Goal: Transaction & Acquisition: Purchase product/service

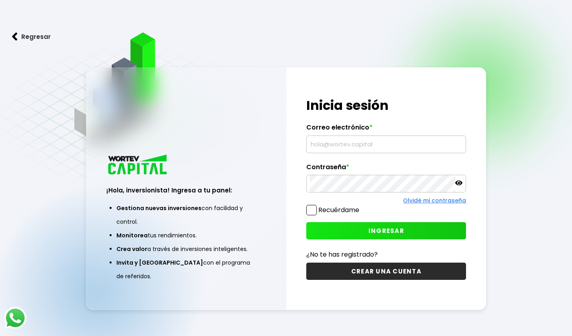
click at [323, 142] on input "text" at bounding box center [386, 144] width 152 height 17
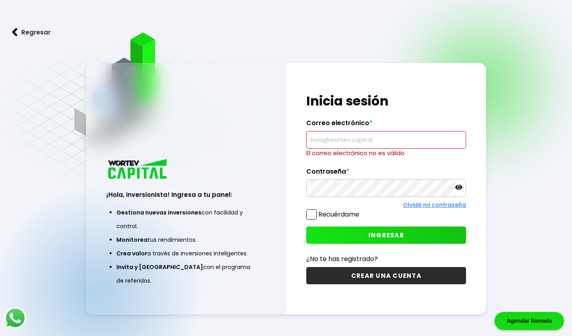
type input "[EMAIL_ADDRESS][DOMAIN_NAME]"
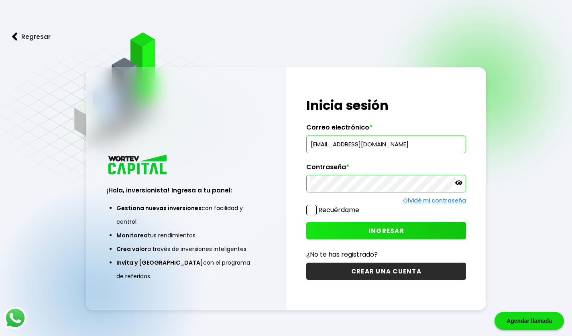
click at [380, 225] on button "INGRESAR" at bounding box center [386, 230] width 160 height 17
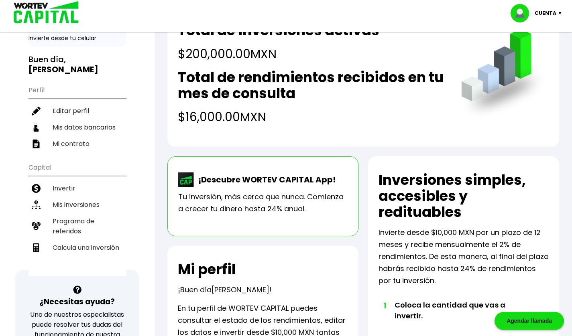
scroll to position [80, 0]
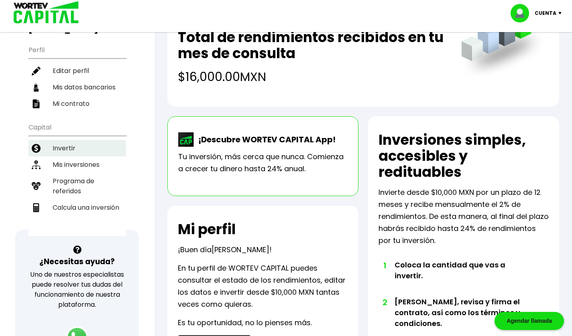
click at [57, 140] on li "Invertir" at bounding box center [76, 148] width 97 height 16
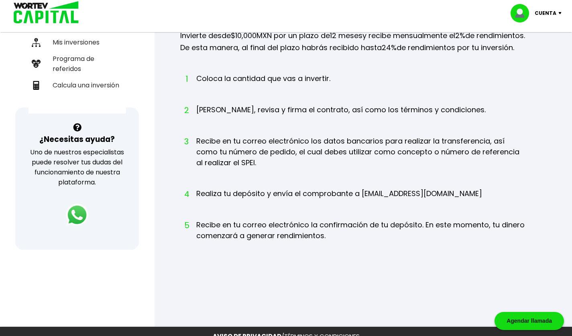
scroll to position [120, 0]
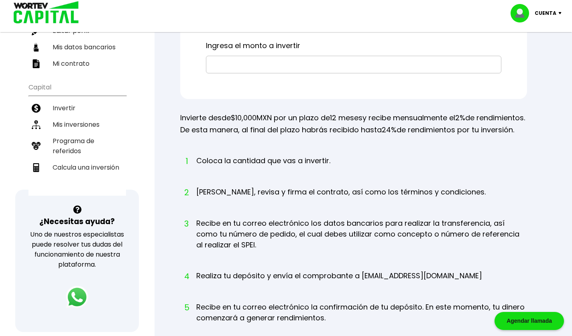
click at [307, 59] on input "text" at bounding box center [353, 64] width 288 height 17
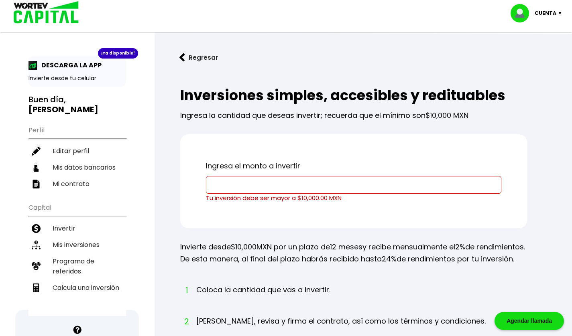
scroll to position [0, 0]
click at [556, 14] on img at bounding box center [561, 13] width 11 height 2
click at [554, 50] on li "Cerrar sesión" at bounding box center [537, 53] width 64 height 16
